Goal: Book appointment/travel/reservation

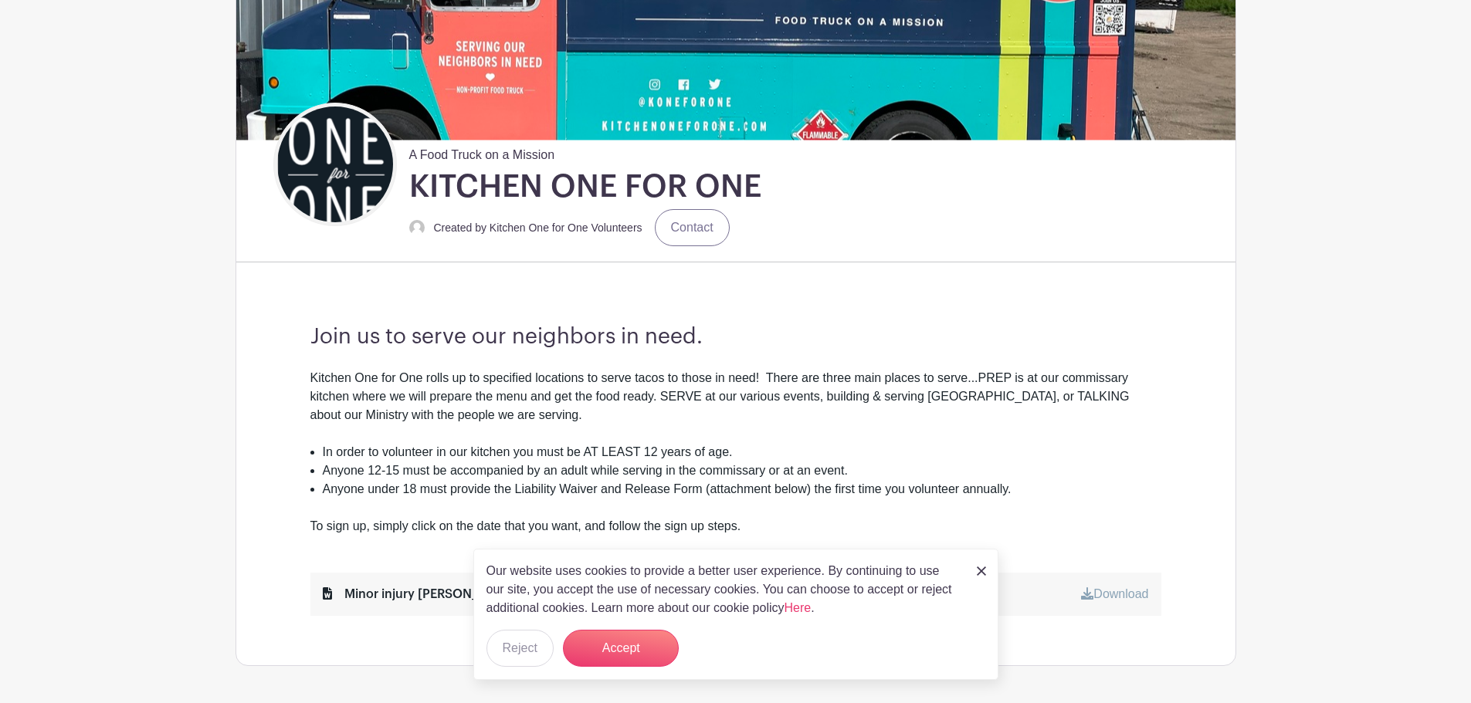
scroll to position [386, 0]
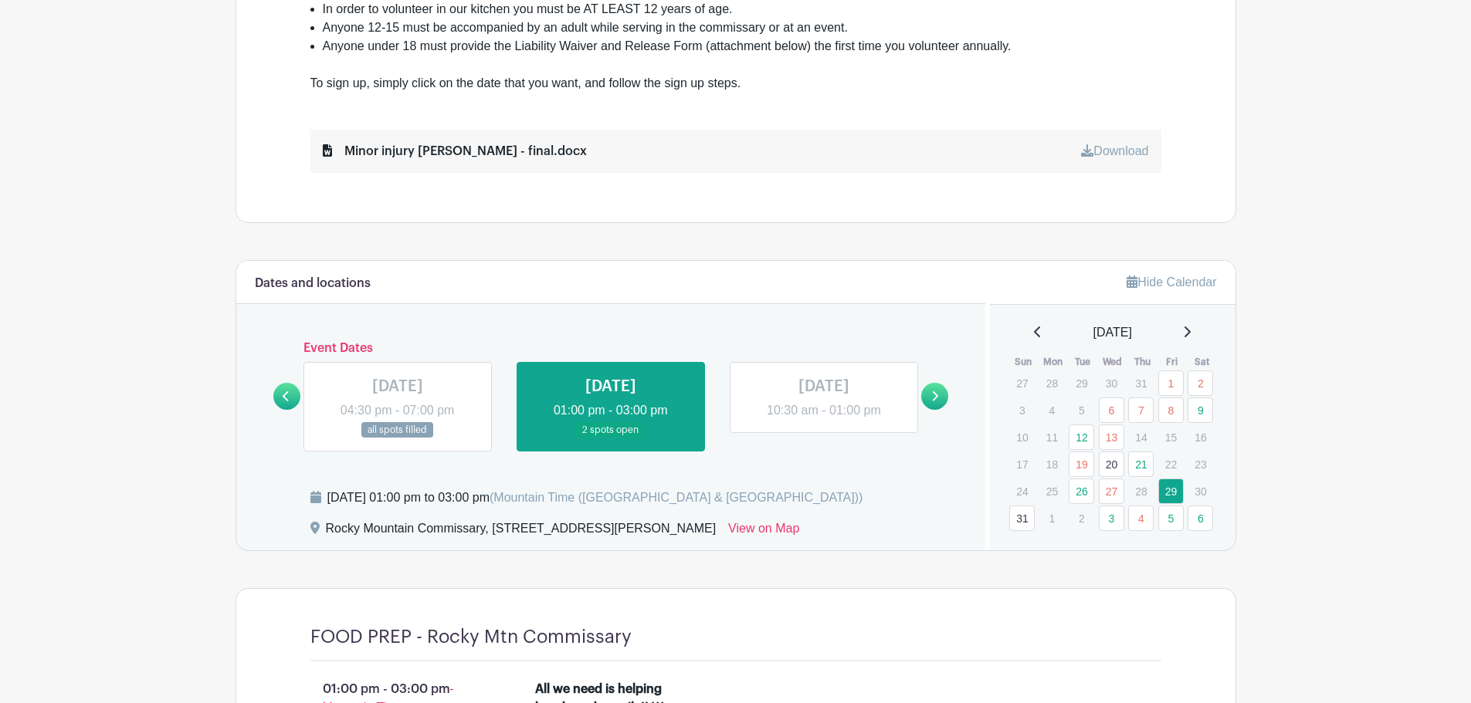
scroll to position [772, 0]
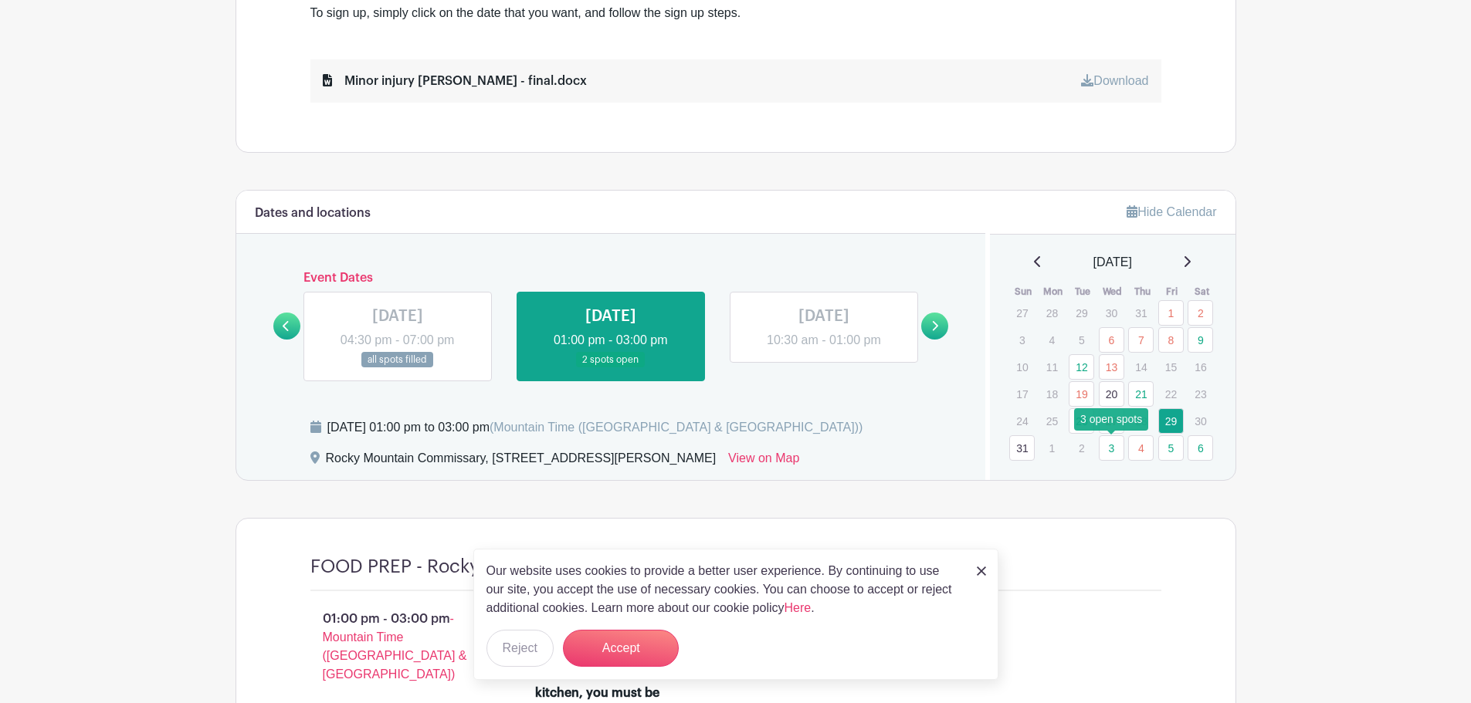
click at [1107, 445] on link "3" at bounding box center [1111, 447] width 25 height 25
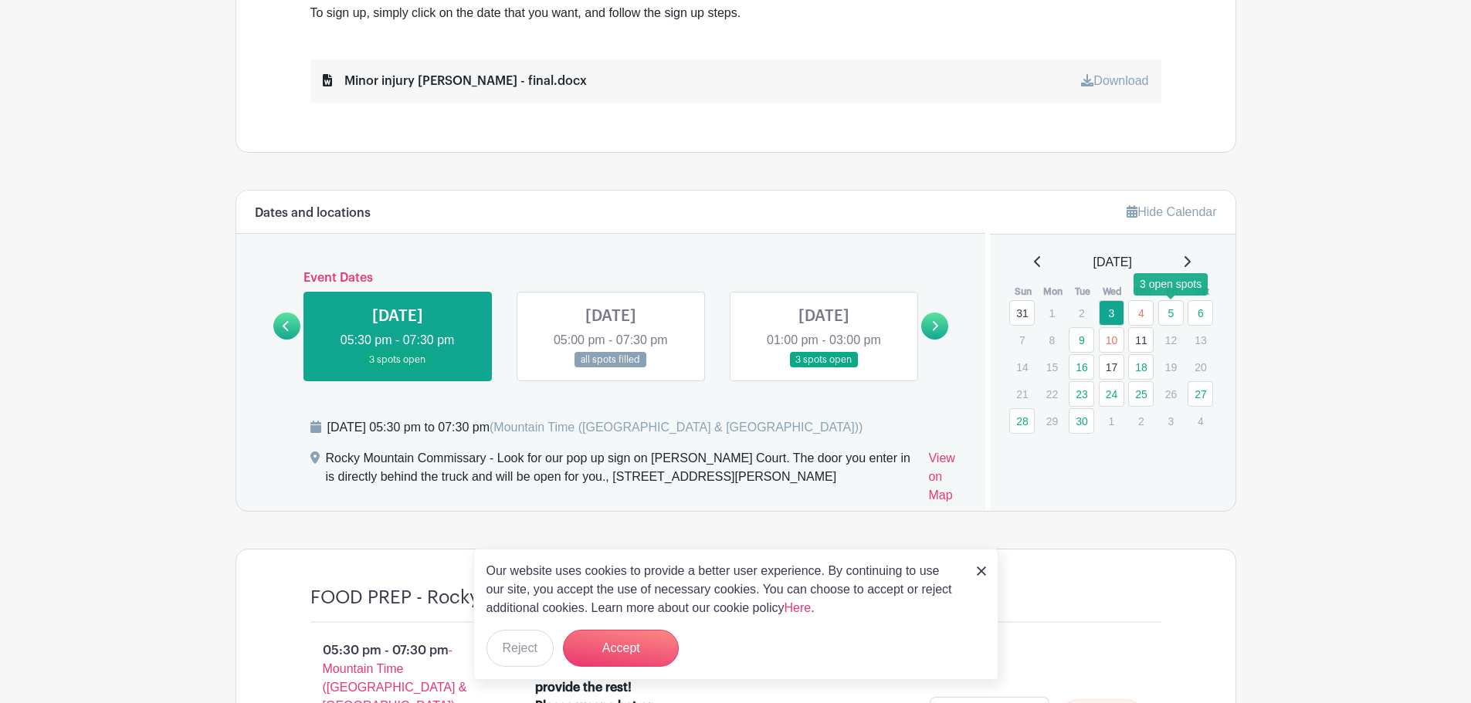
click at [1169, 316] on link "5" at bounding box center [1170, 312] width 25 height 25
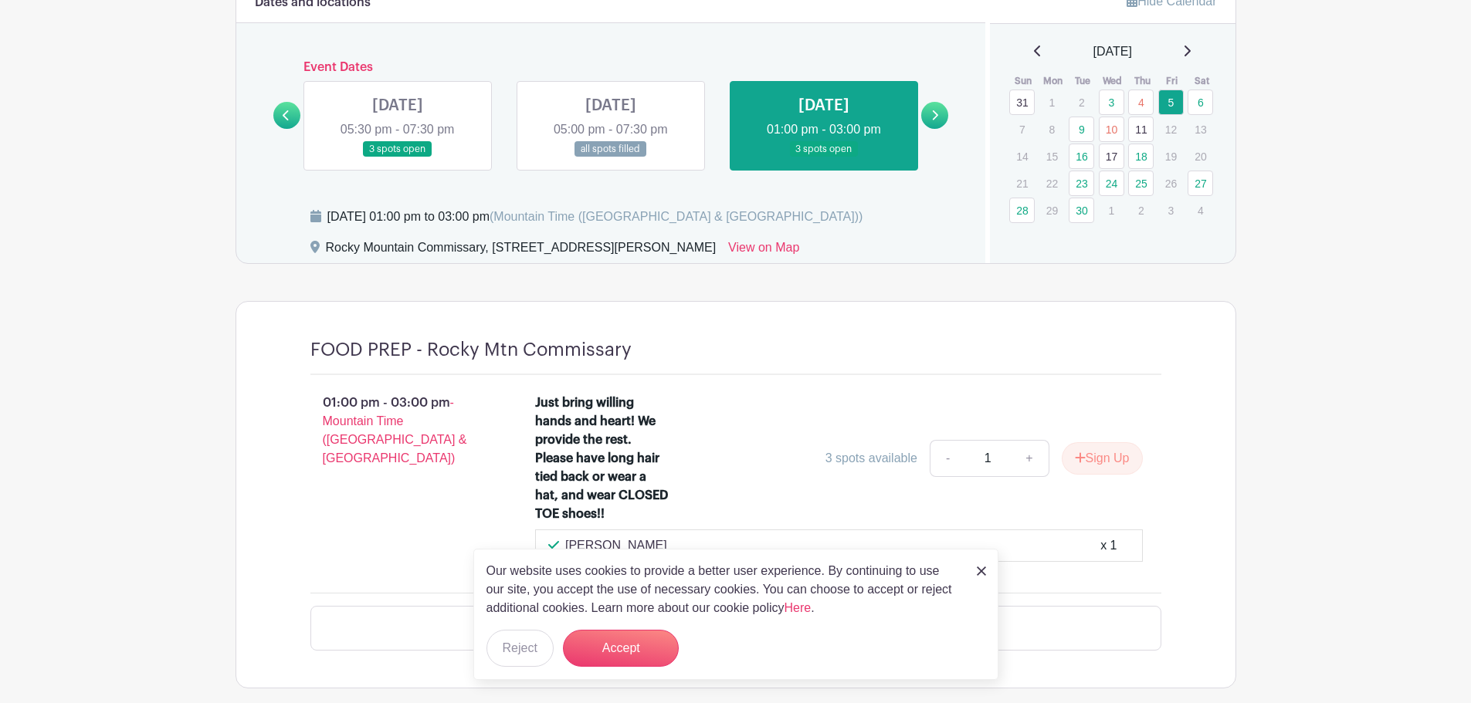
scroll to position [1004, 0]
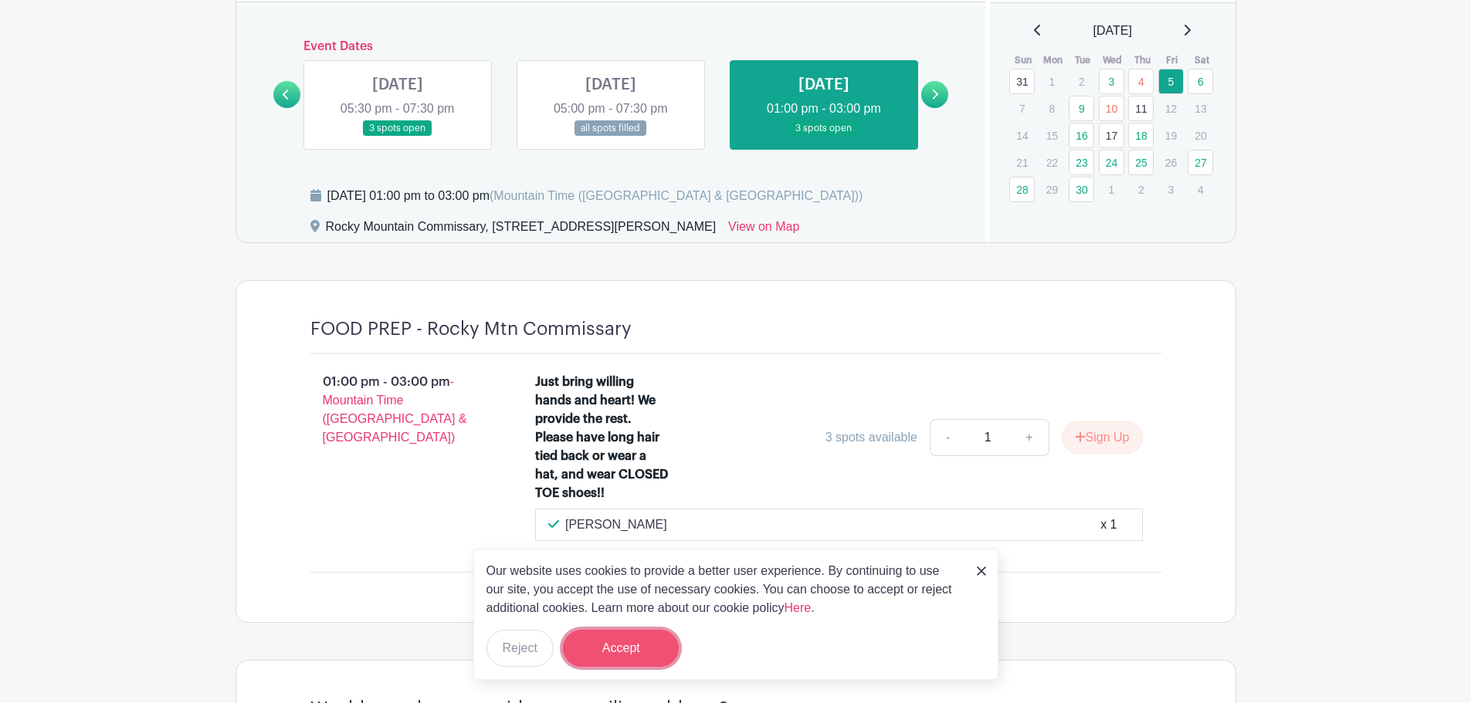
click at [642, 645] on button "Accept" at bounding box center [621, 648] width 116 height 37
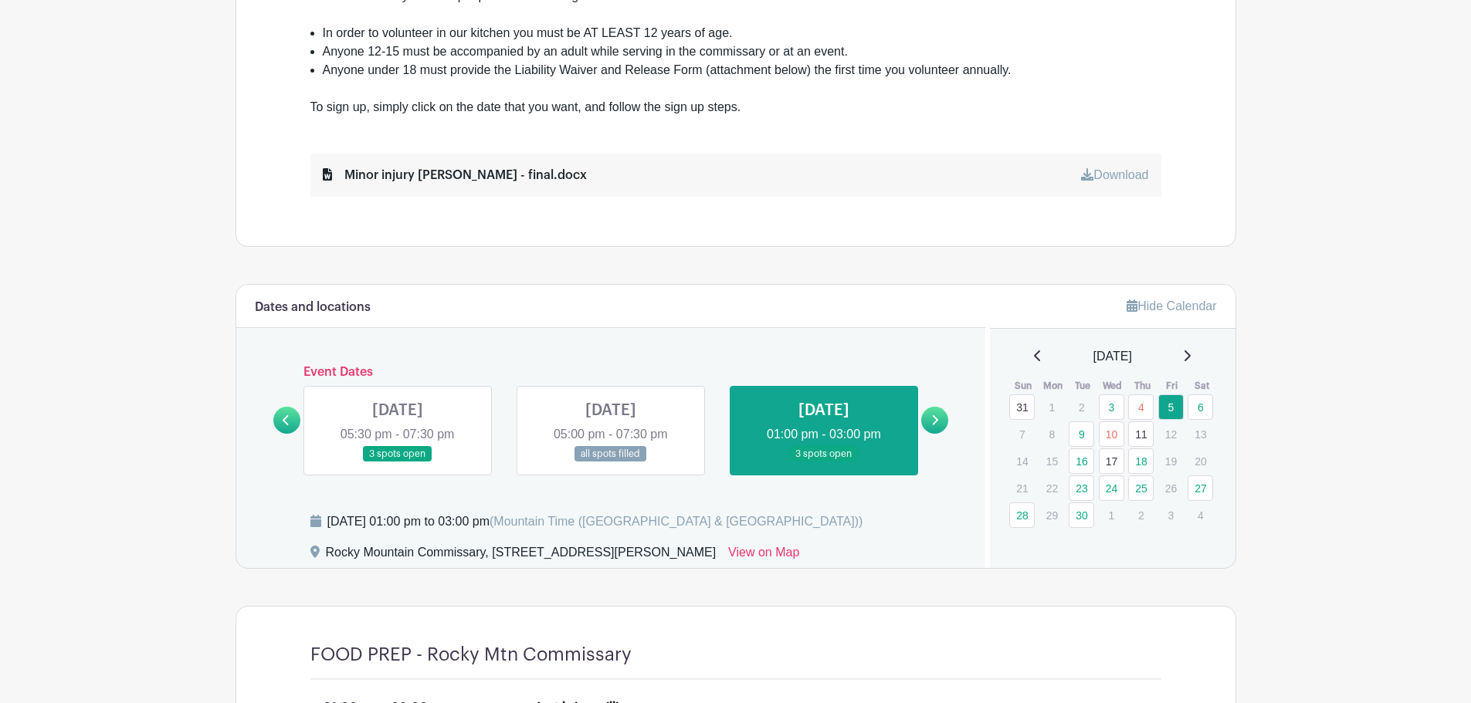
scroll to position [618, 0]
